Goal: Navigation & Orientation: Find specific page/section

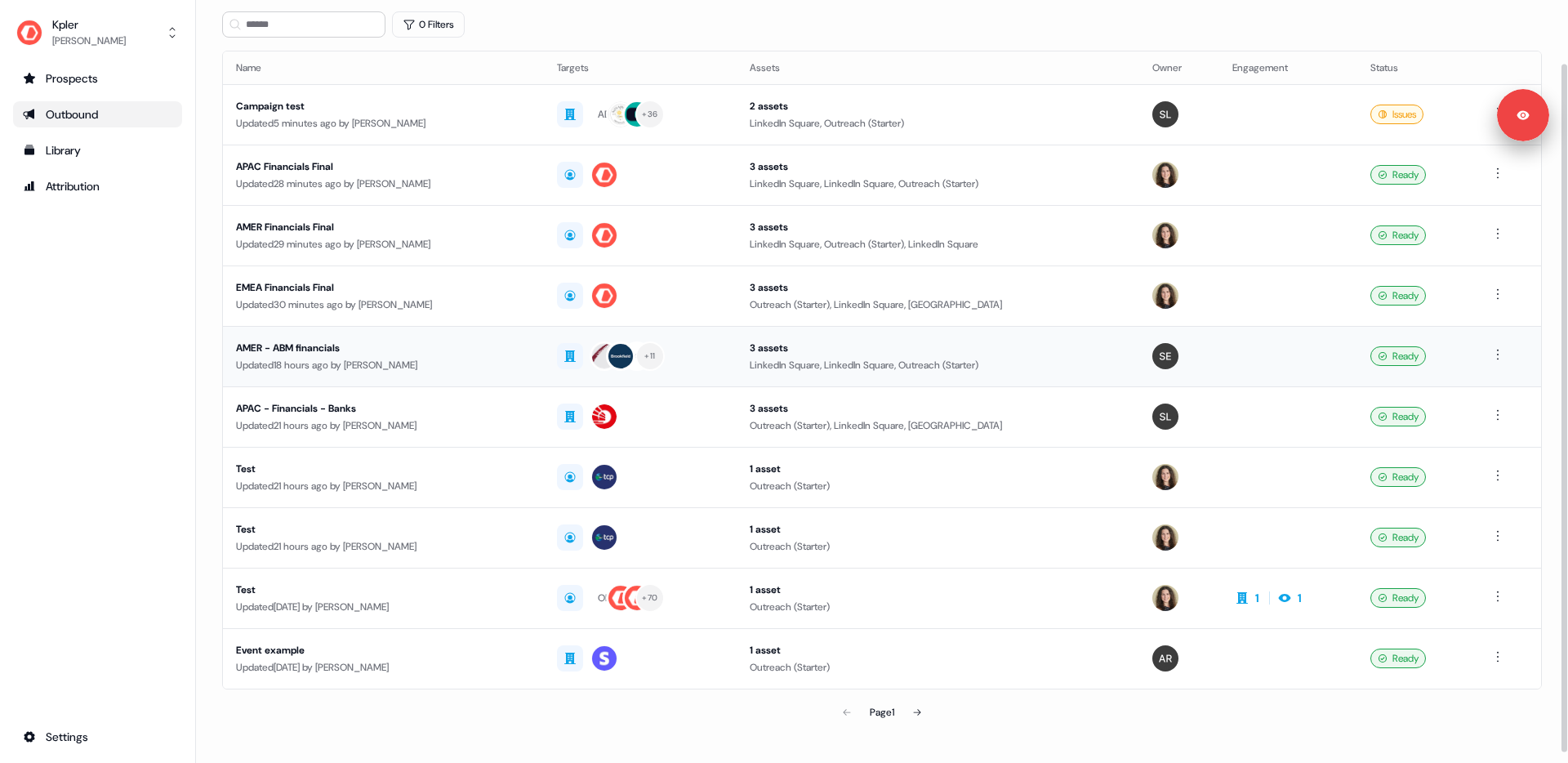
scroll to position [82, 0]
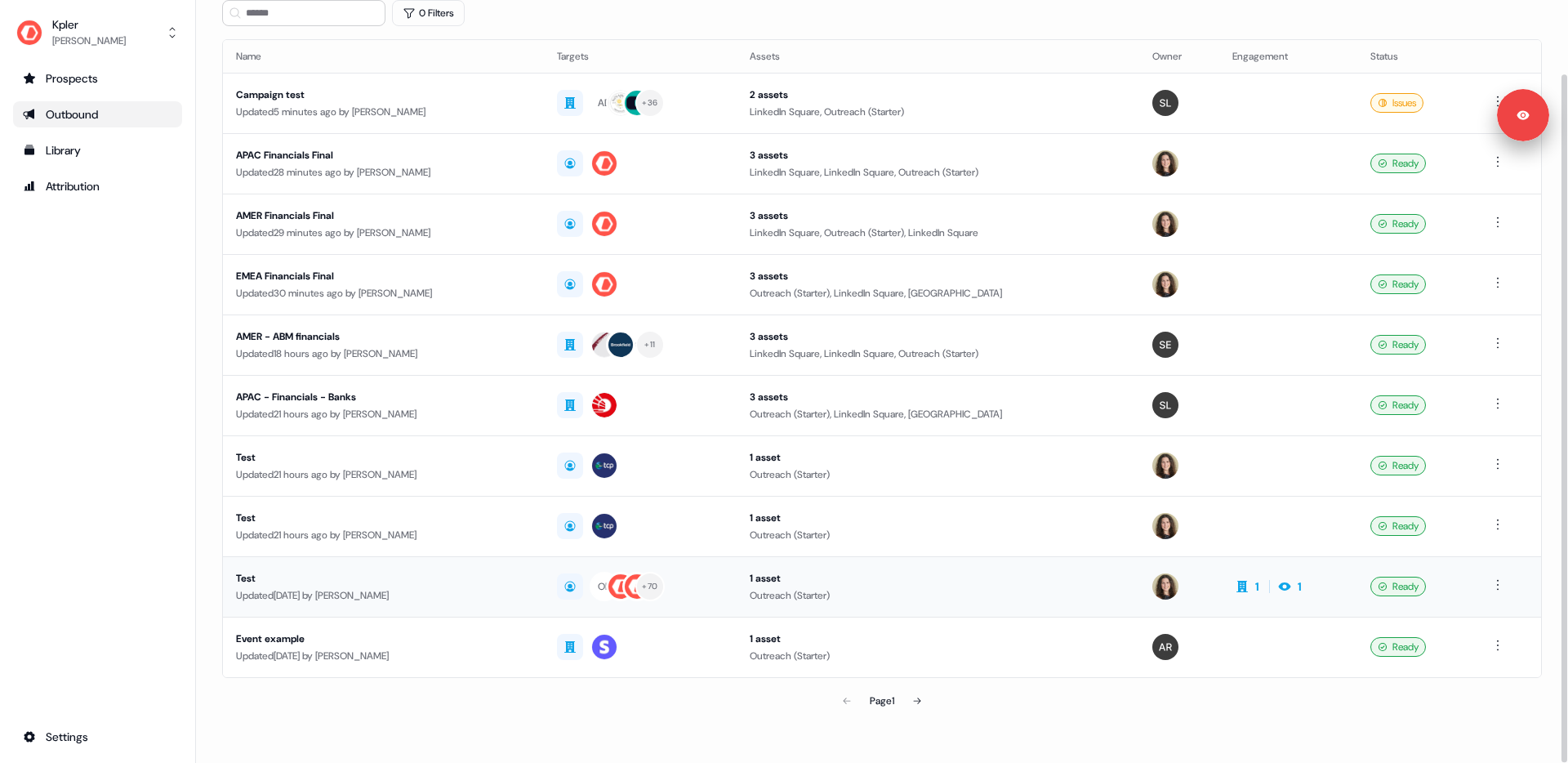
click at [317, 587] on div "Updated [DATE] by [PERSON_NAME]" at bounding box center [383, 595] width 294 height 16
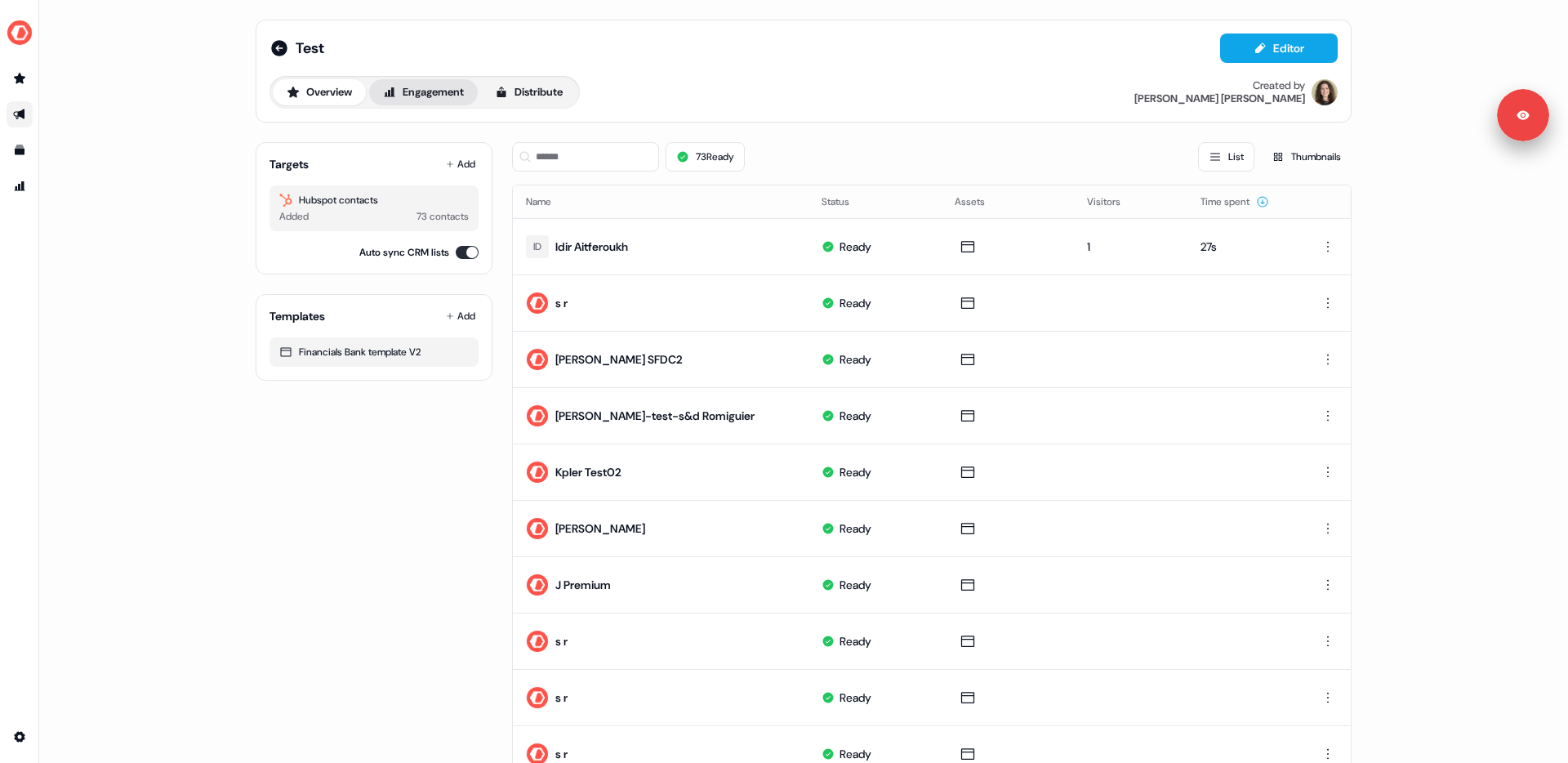
click at [424, 91] on button "Engagement" at bounding box center [423, 92] width 109 height 26
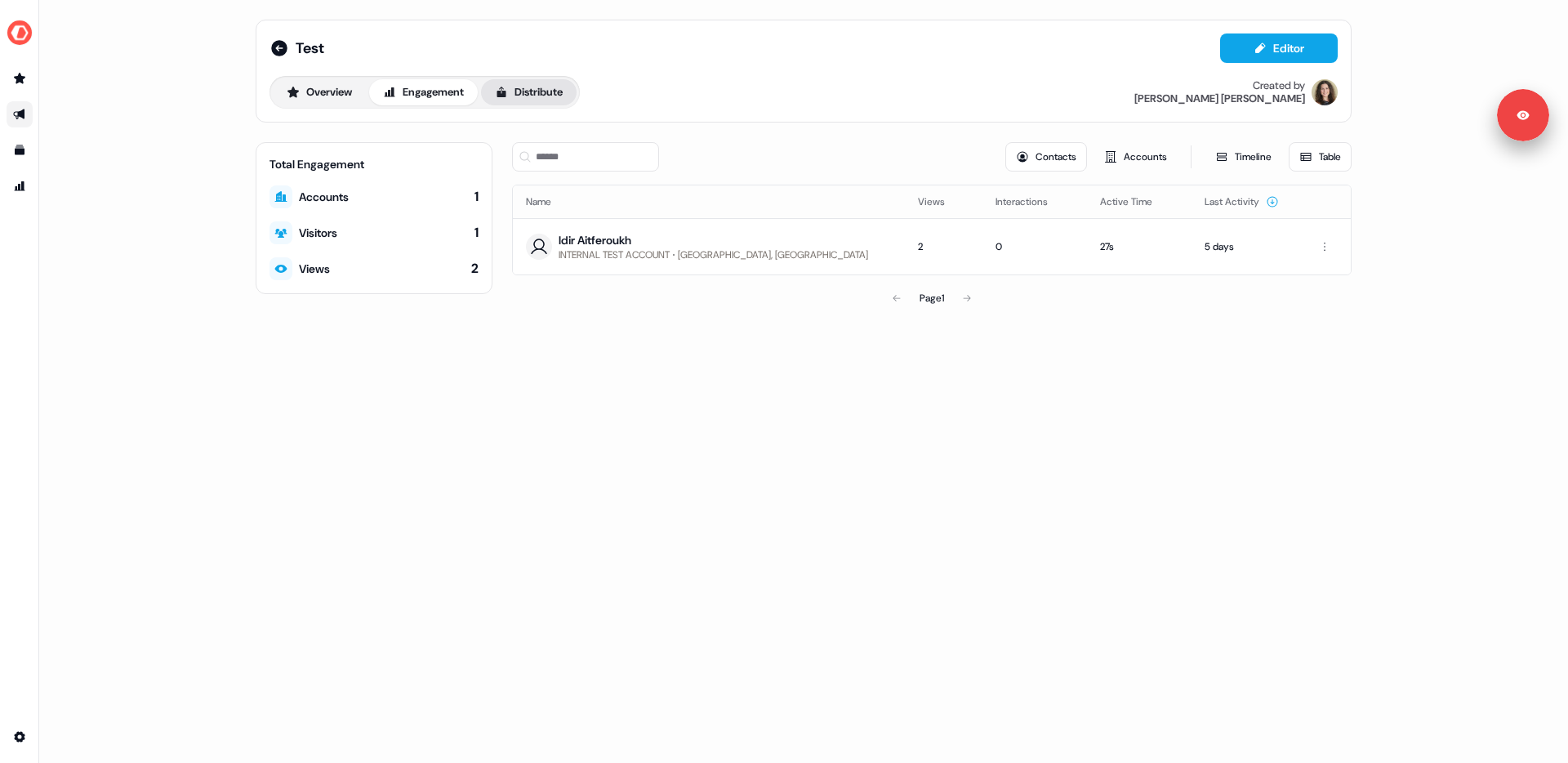
click at [546, 84] on button "Distribute" at bounding box center [529, 92] width 95 height 26
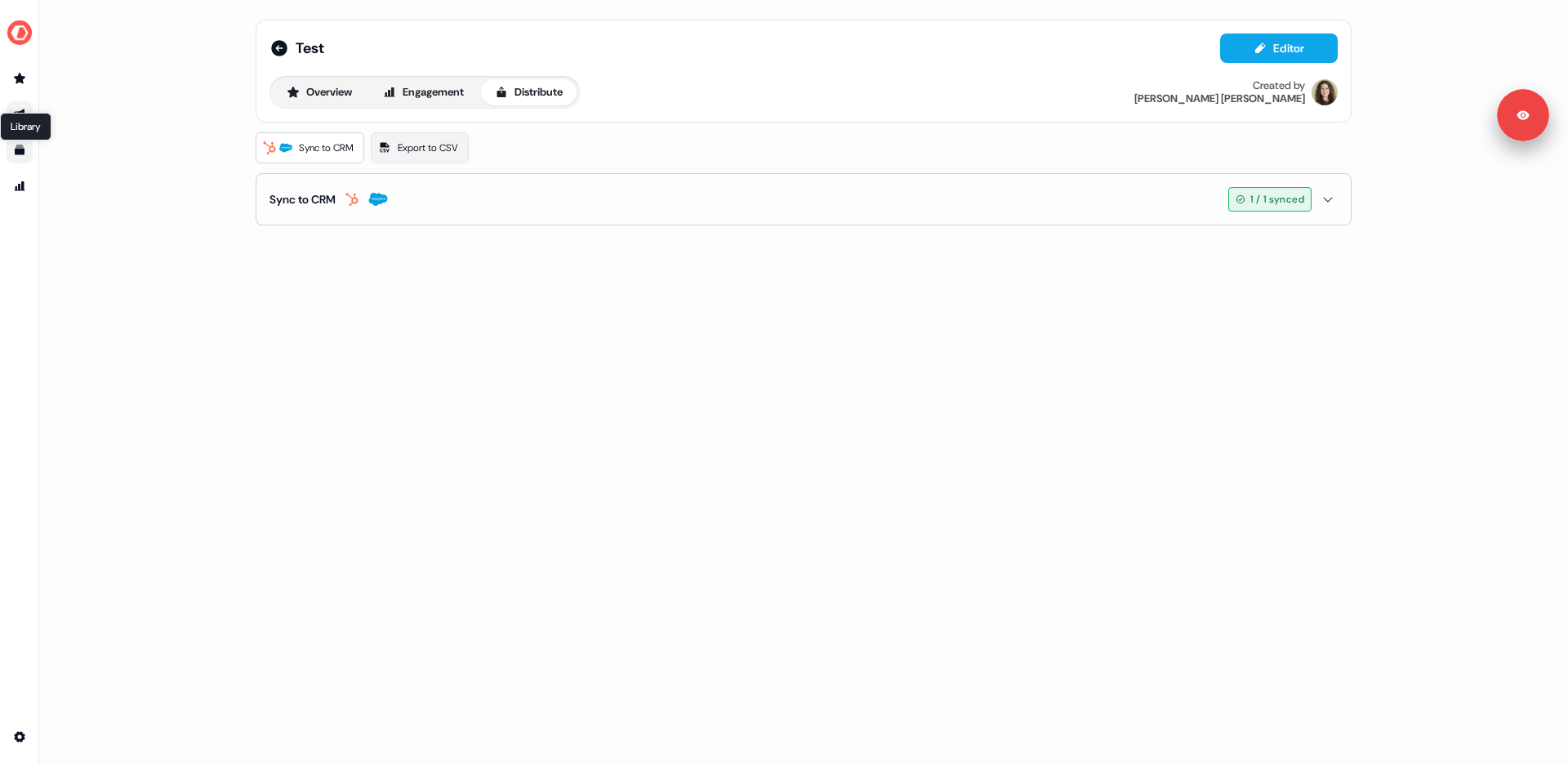
click at [19, 154] on icon "Go to templates" at bounding box center [20, 150] width 13 height 13
click at [428, 92] on button "Engagement" at bounding box center [423, 92] width 109 height 26
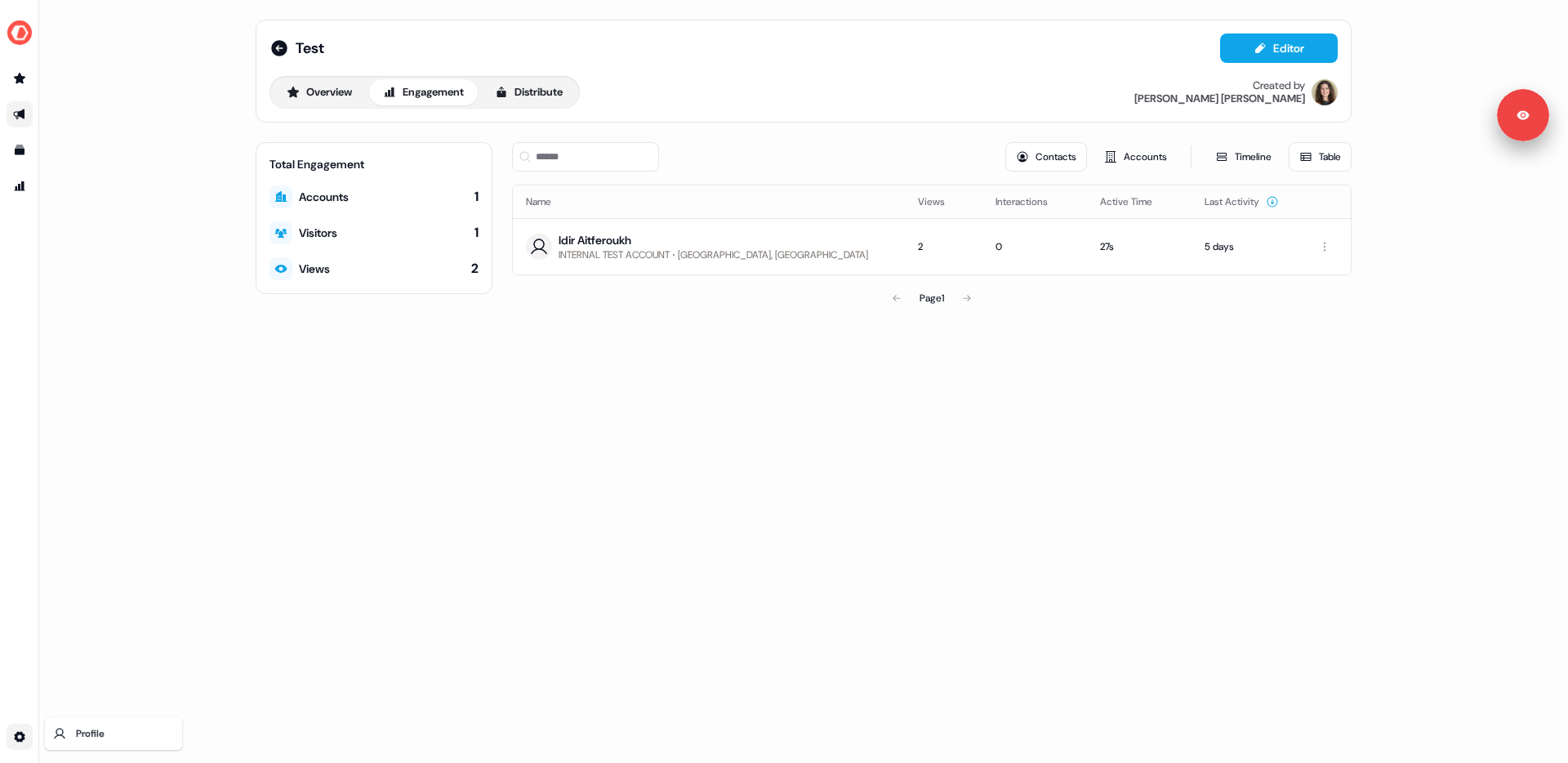
click at [11, 747] on html "For the best experience switch devices to a bigger screen. Go to Userled.io Tes…" at bounding box center [784, 382] width 1568 height 763
click at [24, 180] on html "For the best experience switch devices to a bigger screen. Go to Userled.io Tes…" at bounding box center [784, 382] width 1568 height 763
click at [21, 119] on icon "Go to outbound experience" at bounding box center [20, 114] width 13 height 13
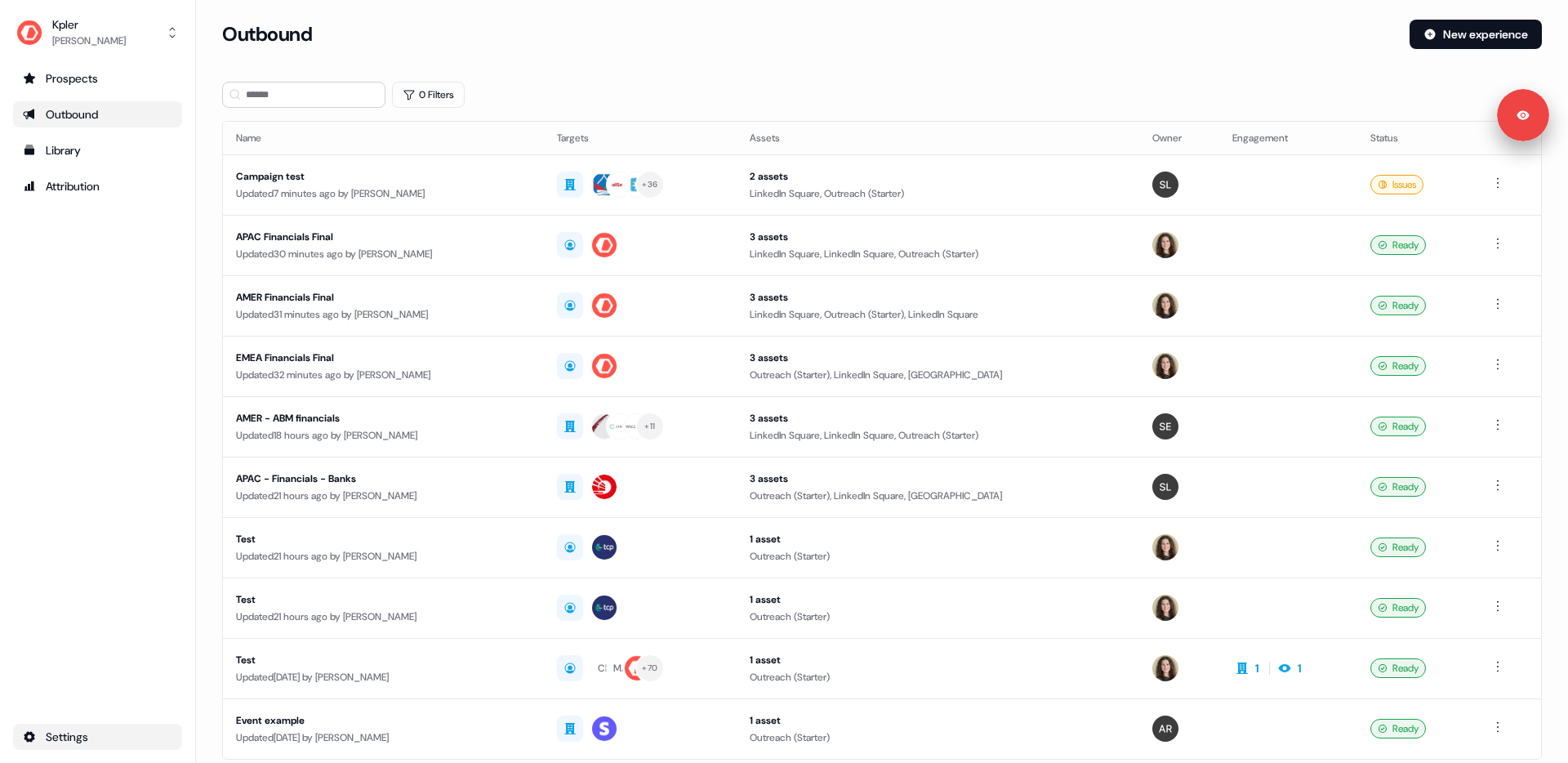
click at [25, 735] on html "For the best experience switch devices to a bigger screen. Go to Userled.io Kpl…" at bounding box center [784, 382] width 1568 height 763
click at [55, 733] on html "For the best experience switch devices to a bigger screen. Go to Userled.io Kpl…" at bounding box center [784, 382] width 1568 height 763
click at [236, 740] on div "Profile" at bounding box center [258, 733] width 131 height 26
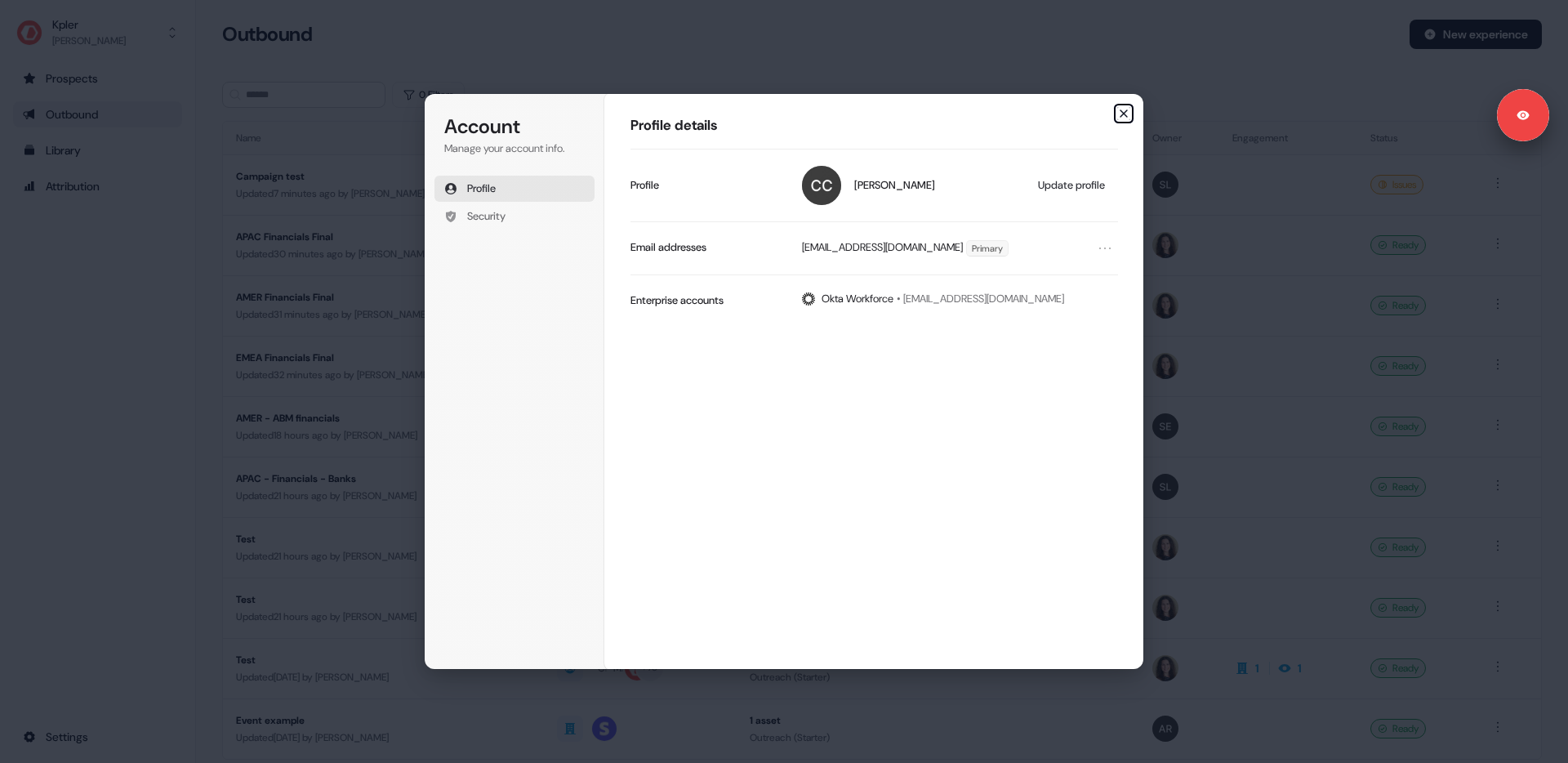
click at [1126, 114] on icon "button" at bounding box center [1124, 113] width 13 height 13
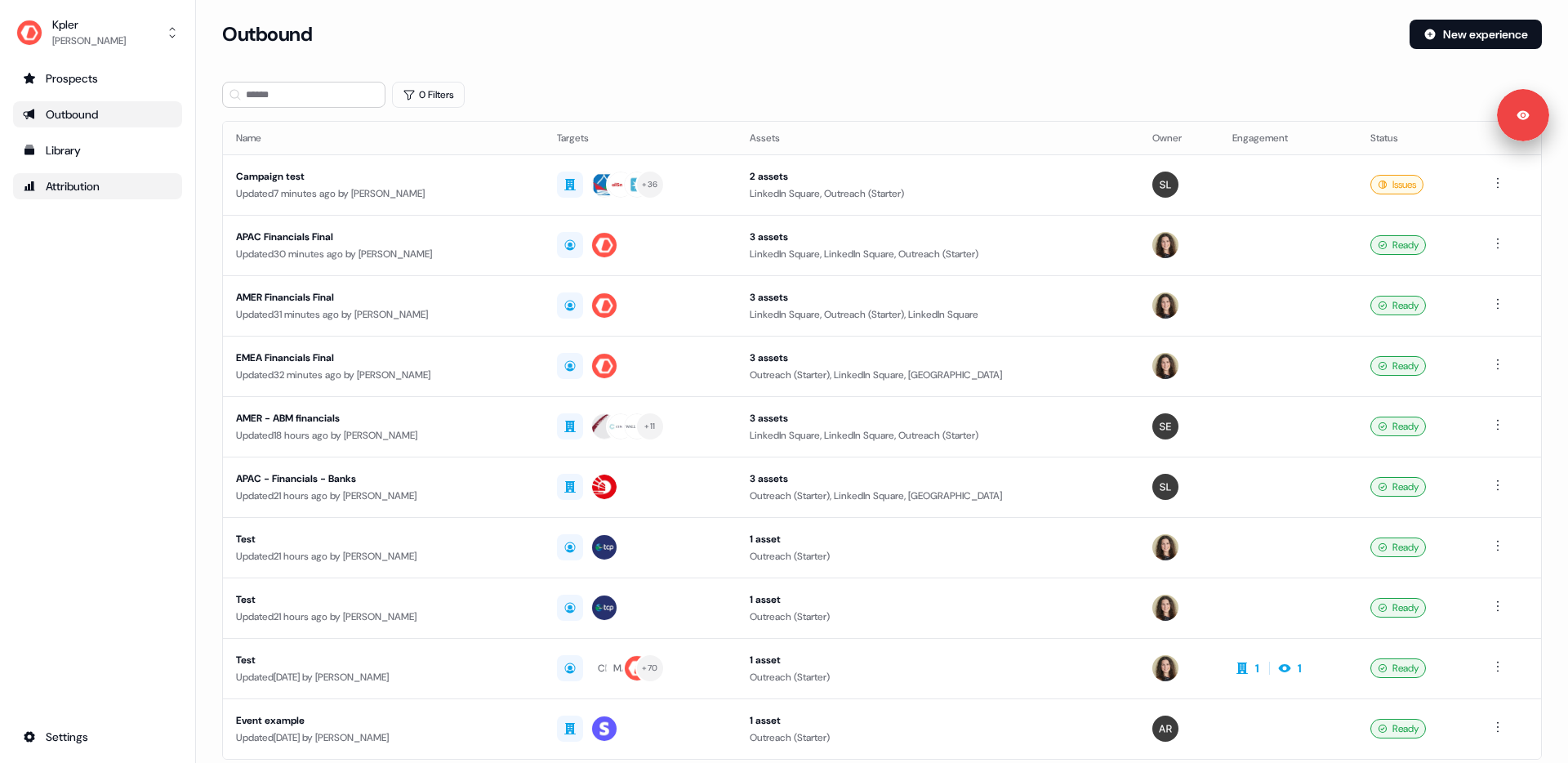
click at [129, 180] on div "Attribution" at bounding box center [97, 186] width 150 height 16
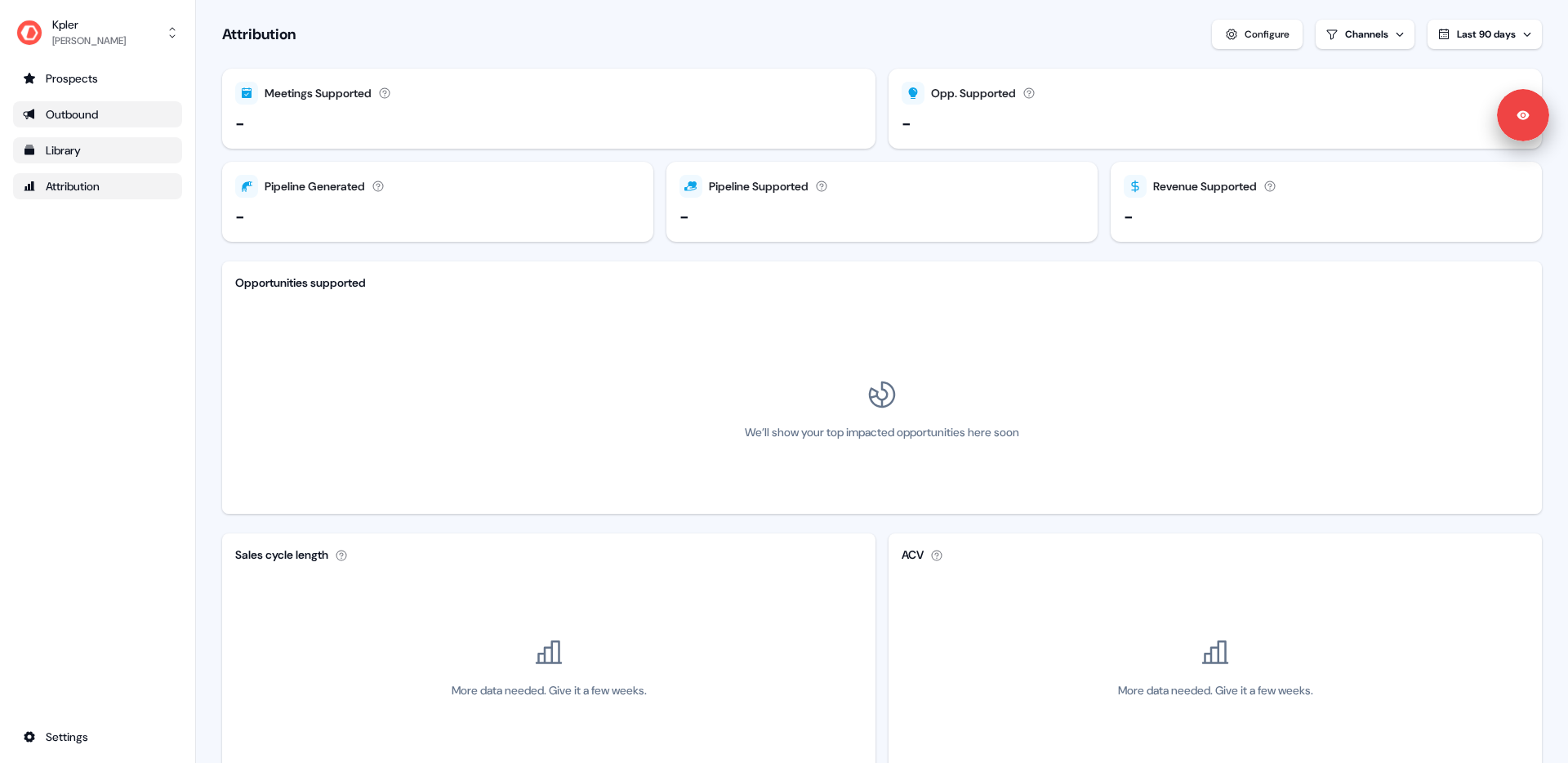
click at [66, 147] on div "Library" at bounding box center [97, 150] width 150 height 16
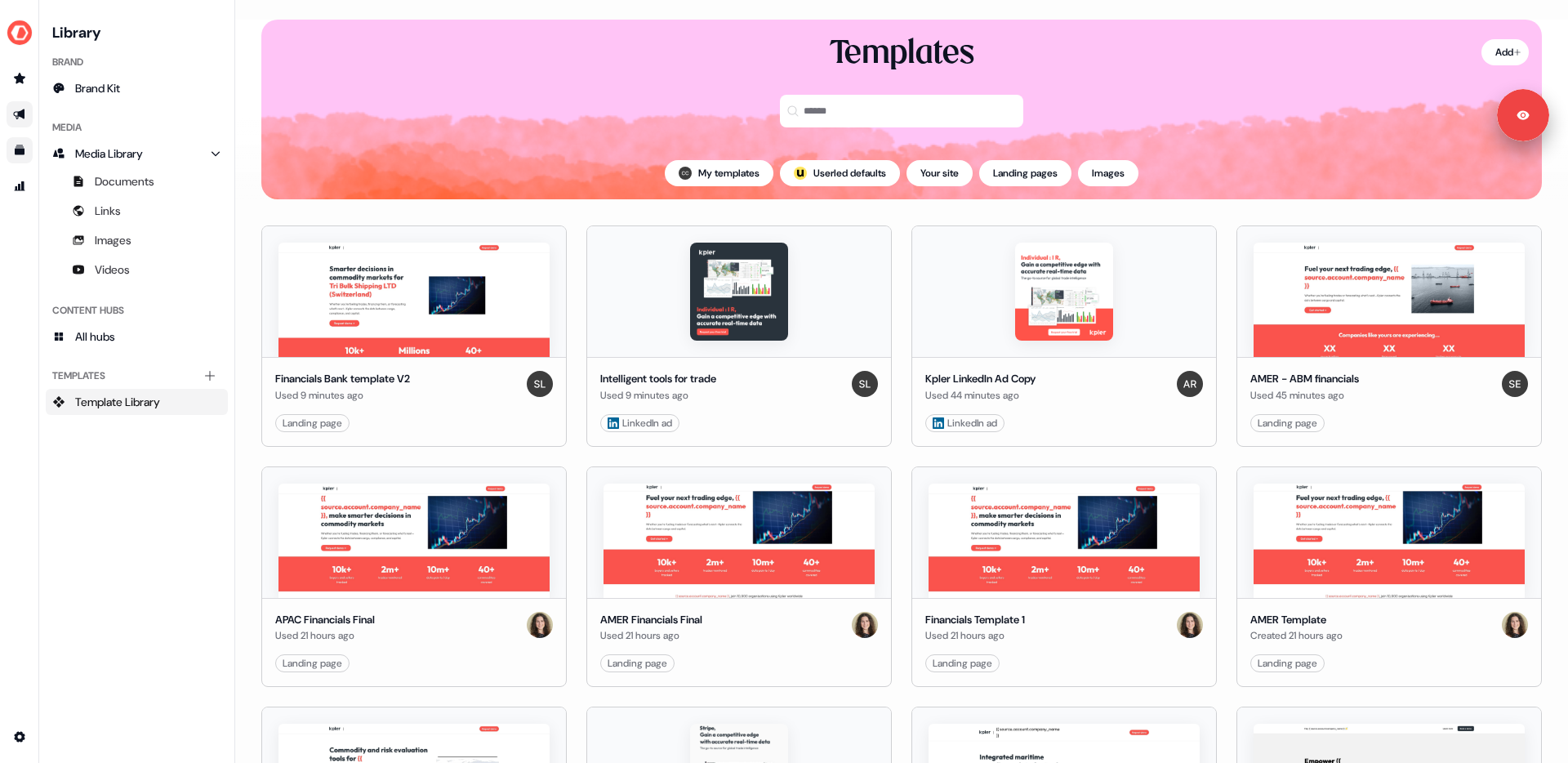
click at [23, 110] on icon "Go to outbound experience" at bounding box center [19, 115] width 12 height 11
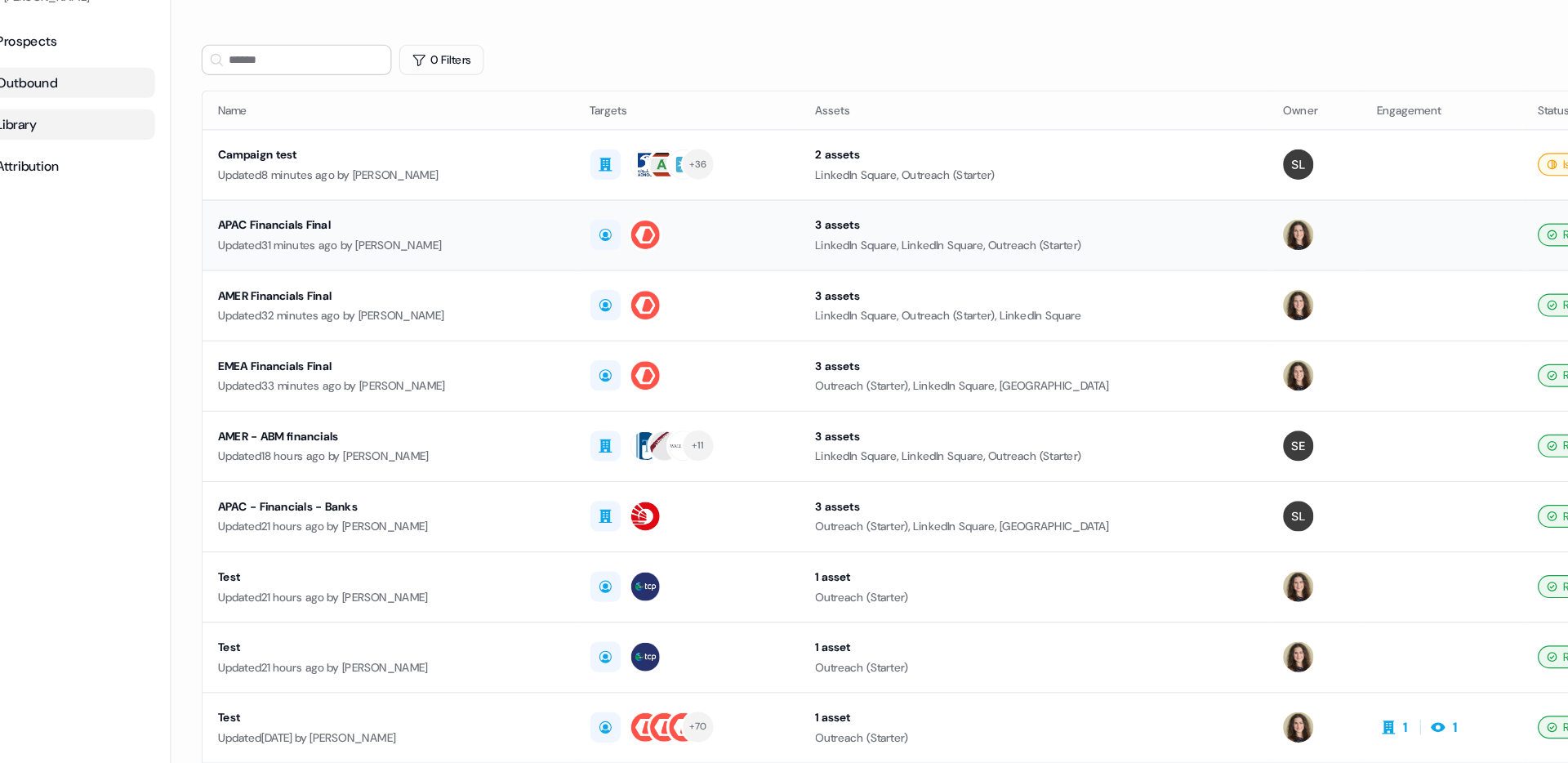
click at [319, 232] on div "APAC Financials Final" at bounding box center [383, 237] width 294 height 16
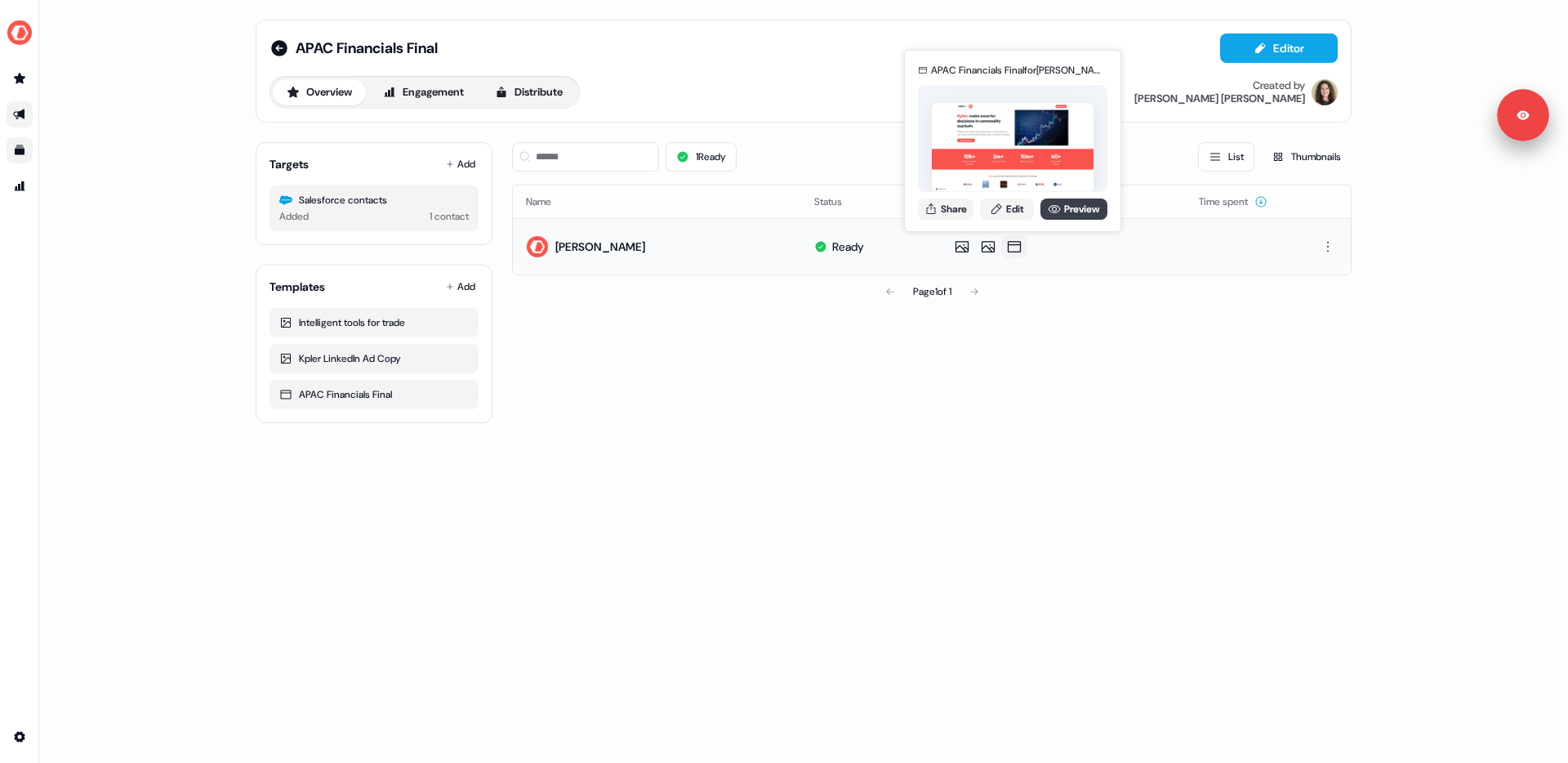
click at [1074, 207] on link "Preview" at bounding box center [1073, 209] width 67 height 22
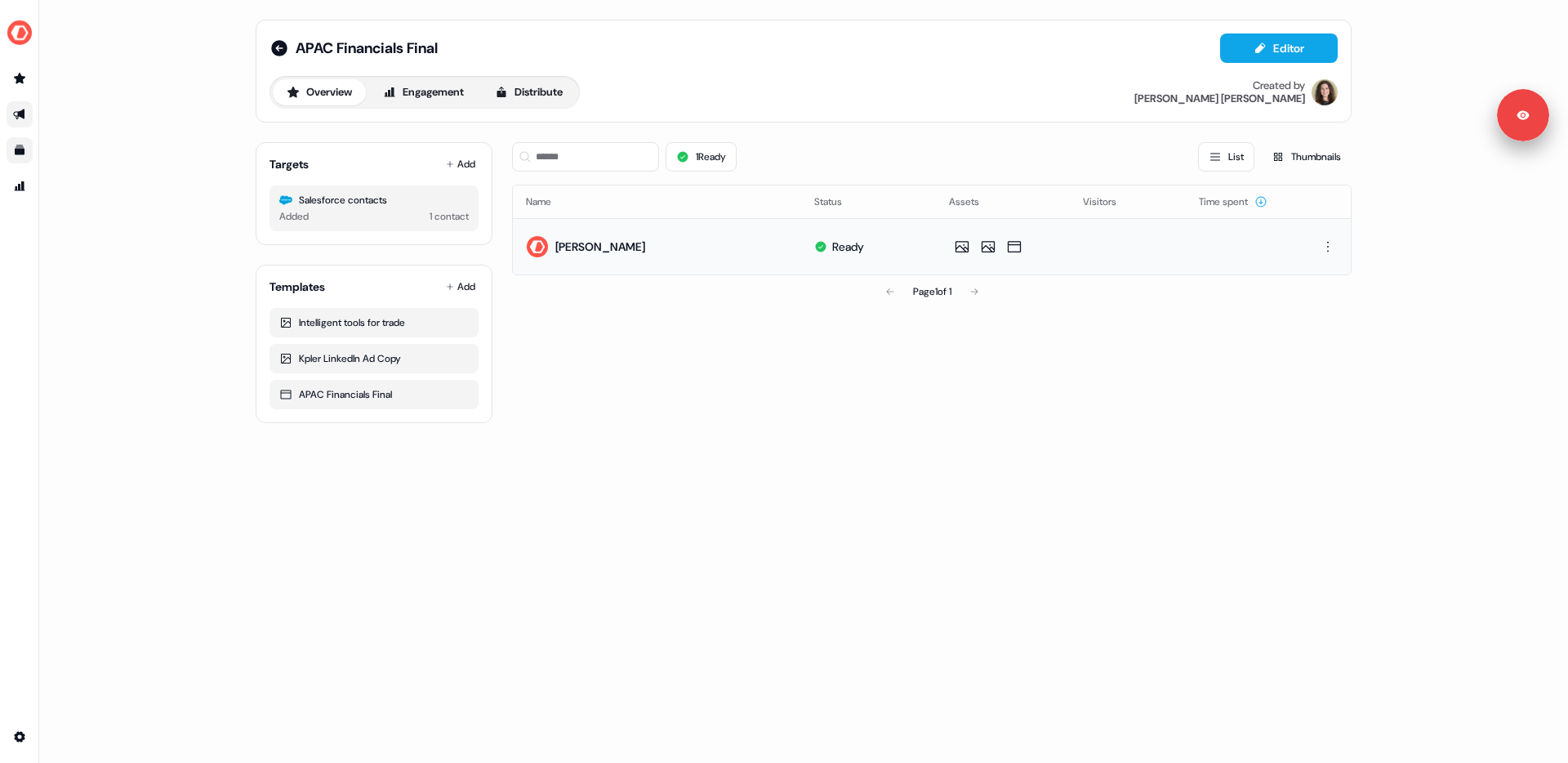
click at [20, 113] on icon "Go to outbound experience" at bounding box center [19, 115] width 12 height 11
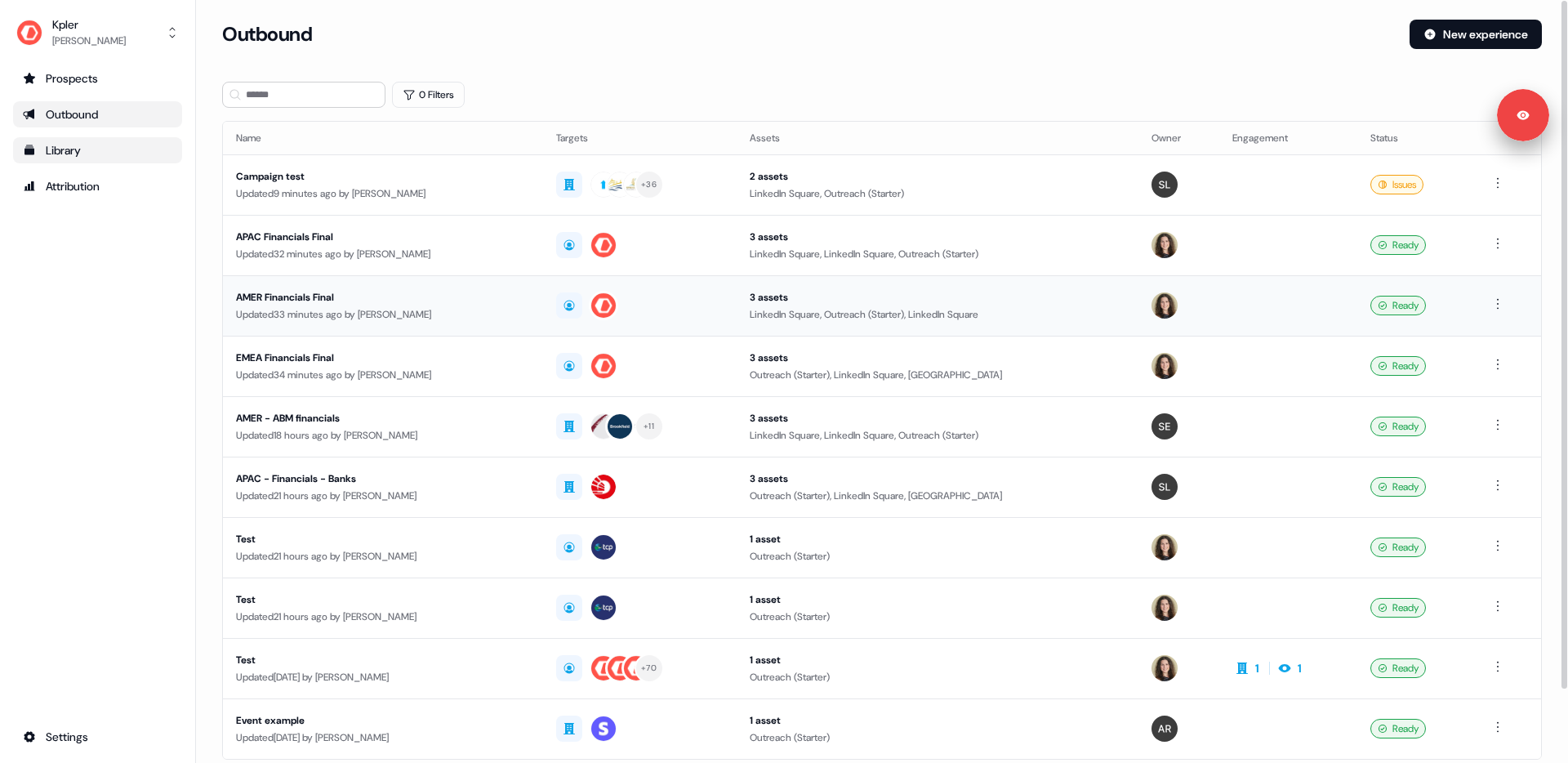
click at [316, 299] on div "AMER Financials Final" at bounding box center [383, 297] width 294 height 16
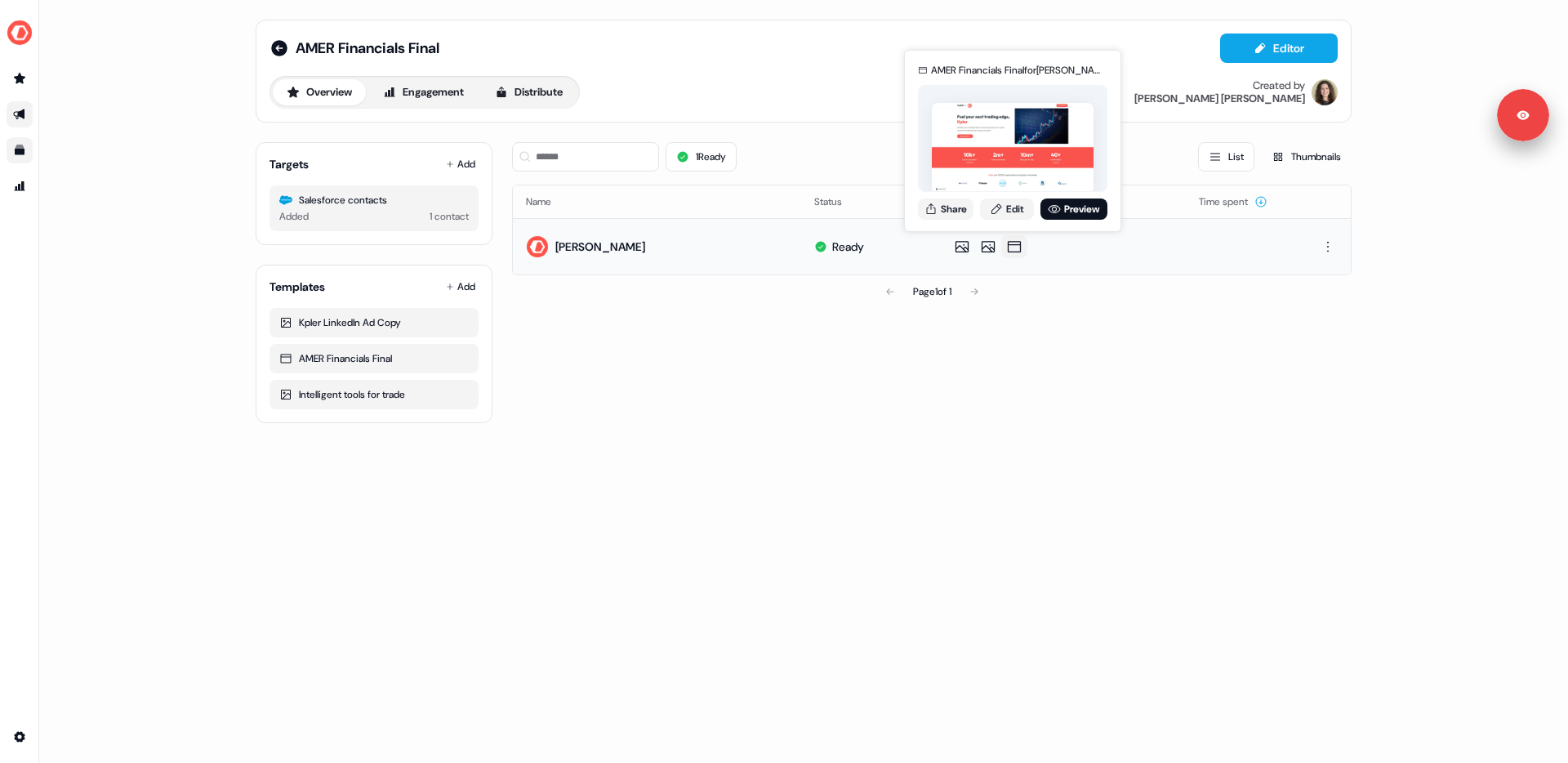
click at [1015, 248] on icon at bounding box center [1014, 247] width 20 height 16
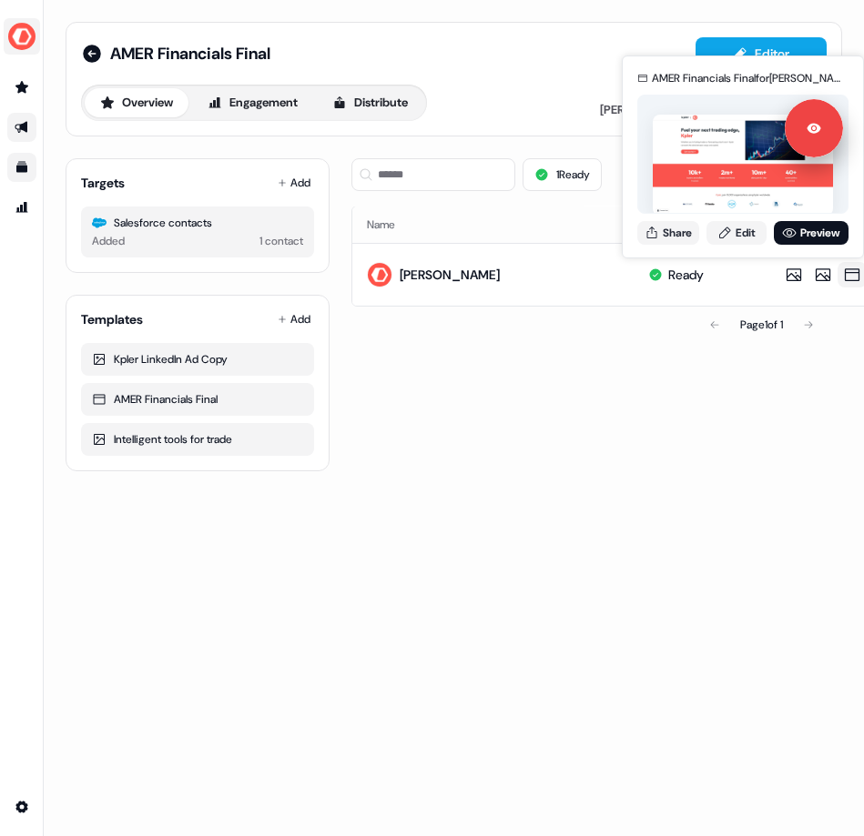
click at [22, 33] on img "side nav menu" at bounding box center [21, 36] width 29 height 29
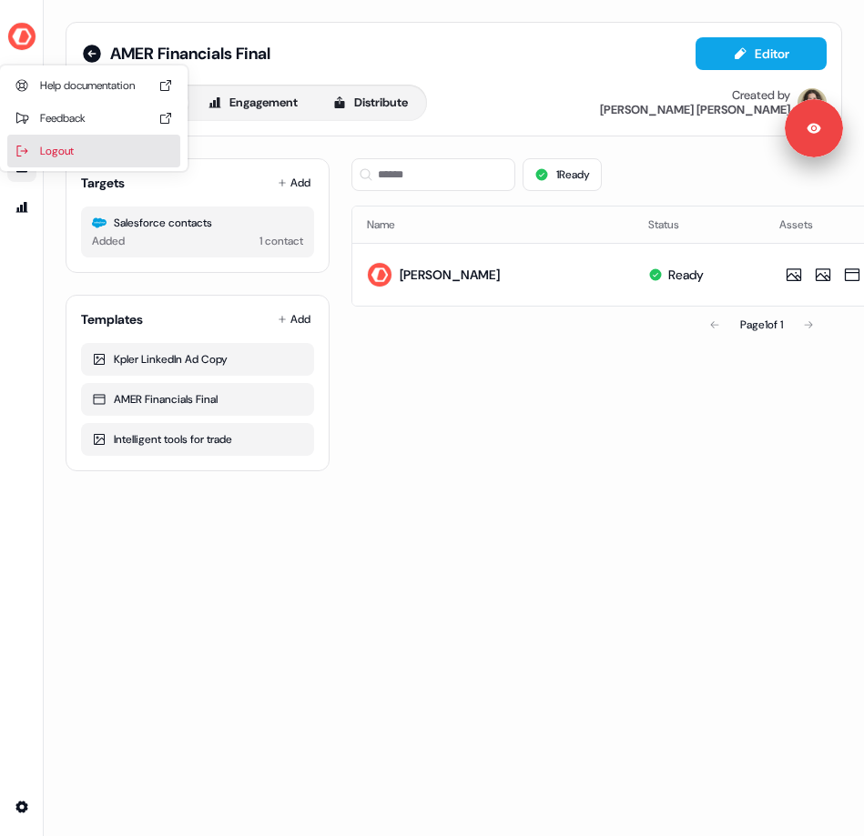
click at [47, 149] on div "Logout" at bounding box center [93, 151] width 173 height 33
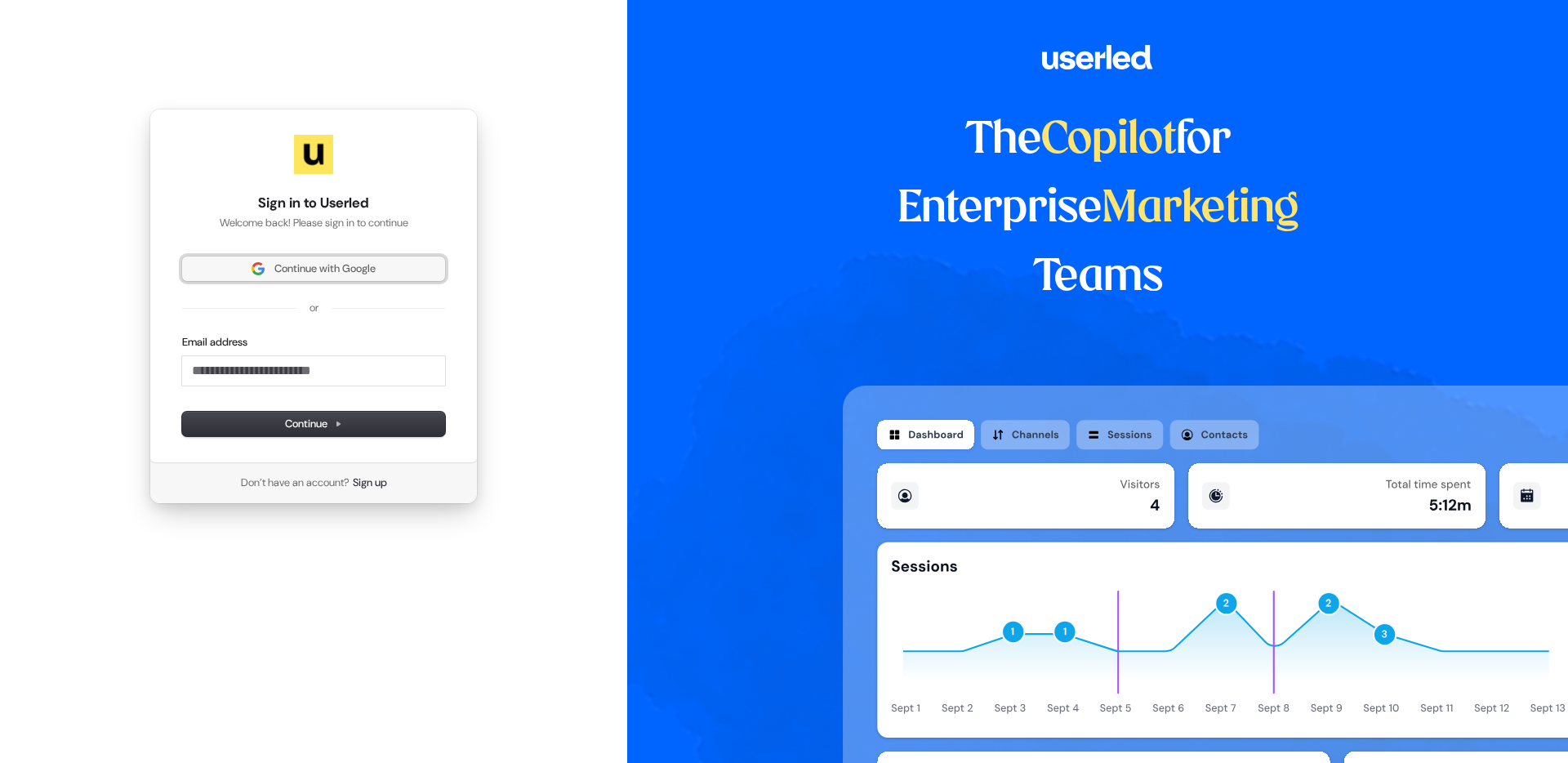
click at [331, 273] on span "Continue with Google" at bounding box center [325, 268] width 101 height 14
click at [334, 263] on span "Continue with Google" at bounding box center [325, 268] width 101 height 14
click at [313, 268] on span "Continue with Google" at bounding box center [325, 268] width 101 height 14
